Goal: Check status: Check status

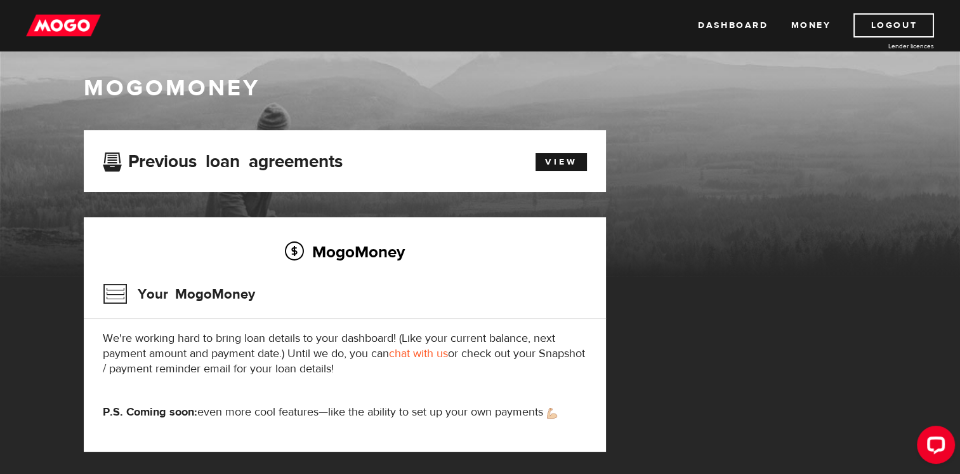
scroll to position [10, 0]
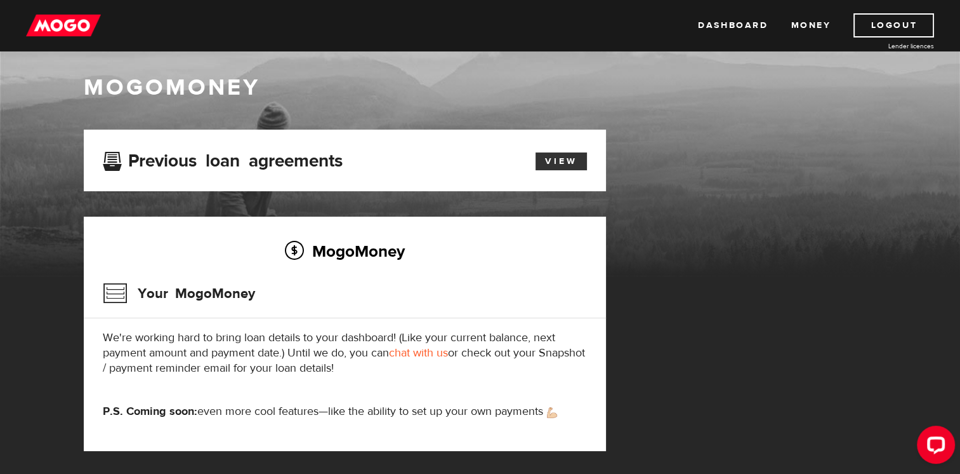
click at [566, 159] on link "View" at bounding box center [561, 161] width 51 height 18
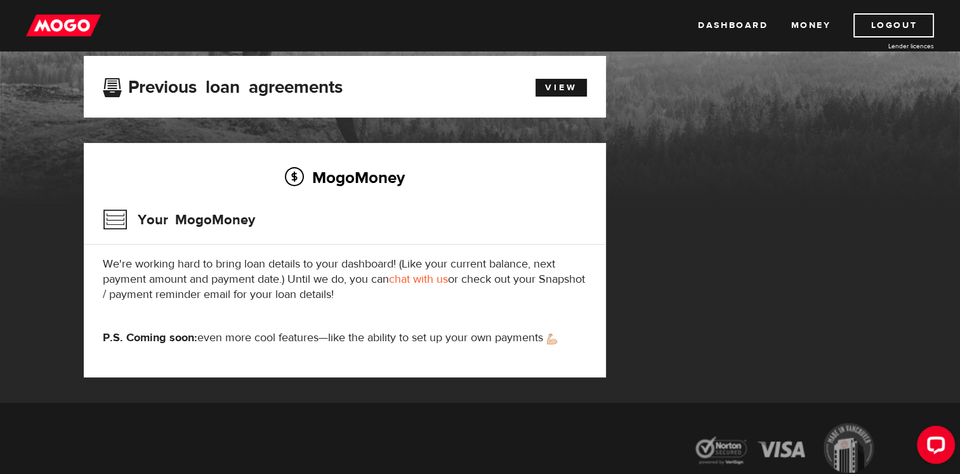
scroll to position [86, 0]
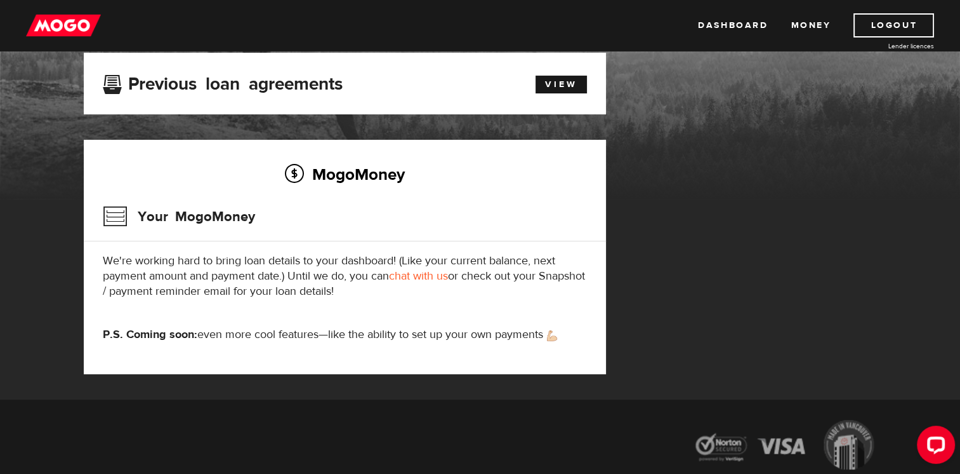
drag, startPoint x: 397, startPoint y: 298, endPoint x: 479, endPoint y: 282, distance: 83.5
click at [479, 282] on p "We're working hard to bring loan details to your dashboard! (Like your current …" at bounding box center [345, 276] width 484 height 46
drag, startPoint x: 479, startPoint y: 282, endPoint x: 571, endPoint y: 301, distance: 94.0
click at [571, 301] on div "MogoMoney Your MogoMoney We're working hard to bring loan details to your dashb…" at bounding box center [345, 257] width 522 height 234
click at [555, 85] on link "View" at bounding box center [561, 85] width 51 height 18
